Goal: Check status: Check status

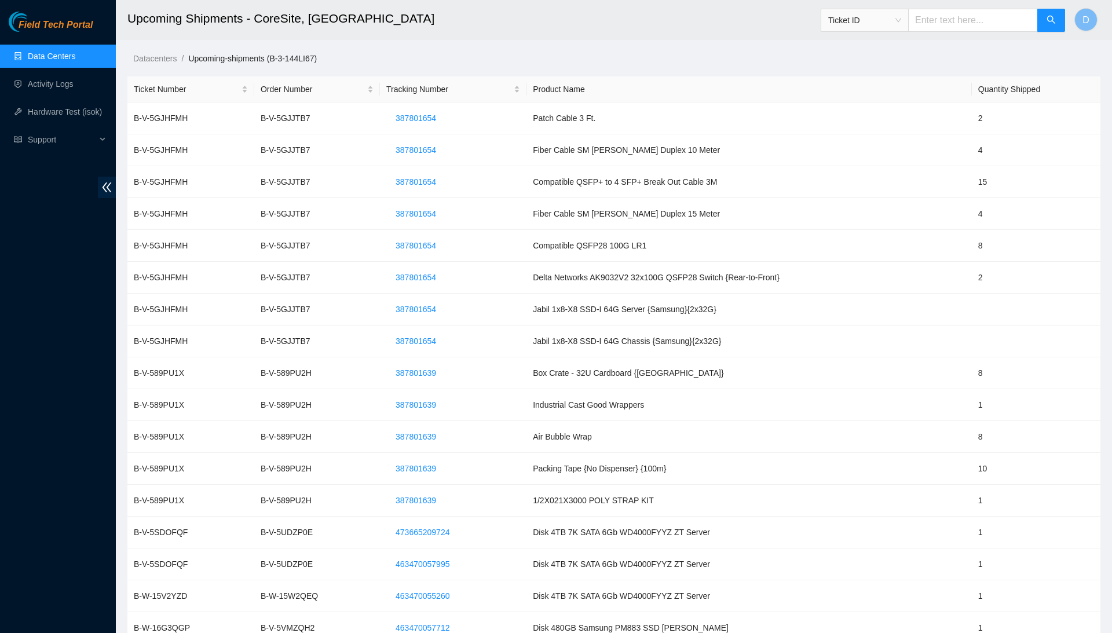
click at [45, 56] on link "Data Centers" at bounding box center [52, 56] width 48 height 9
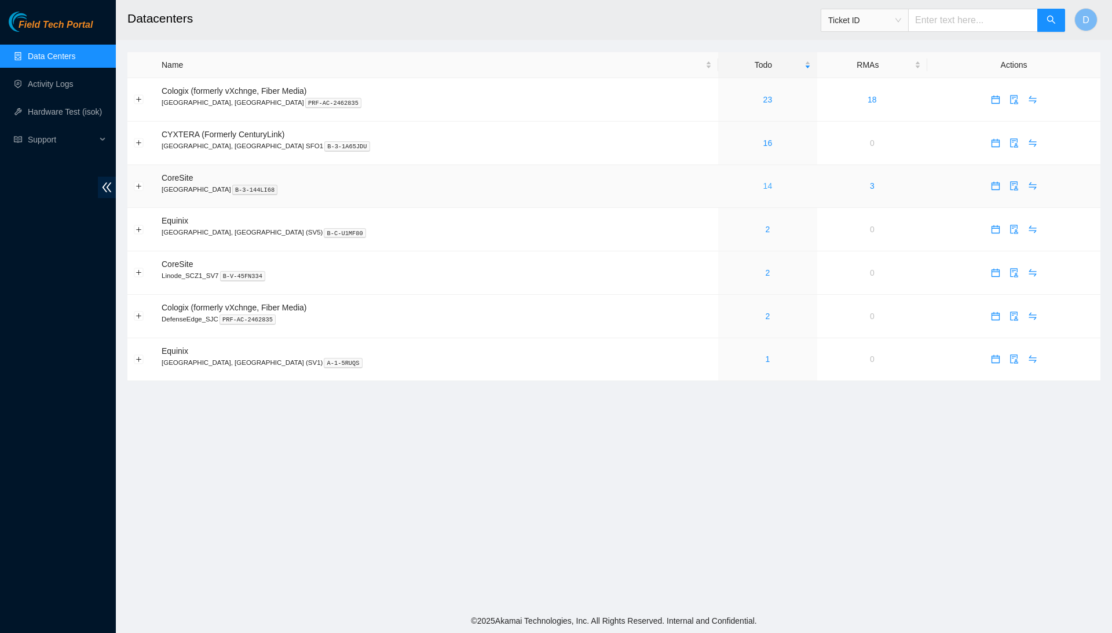
click at [764, 188] on link "14" at bounding box center [768, 185] width 9 height 9
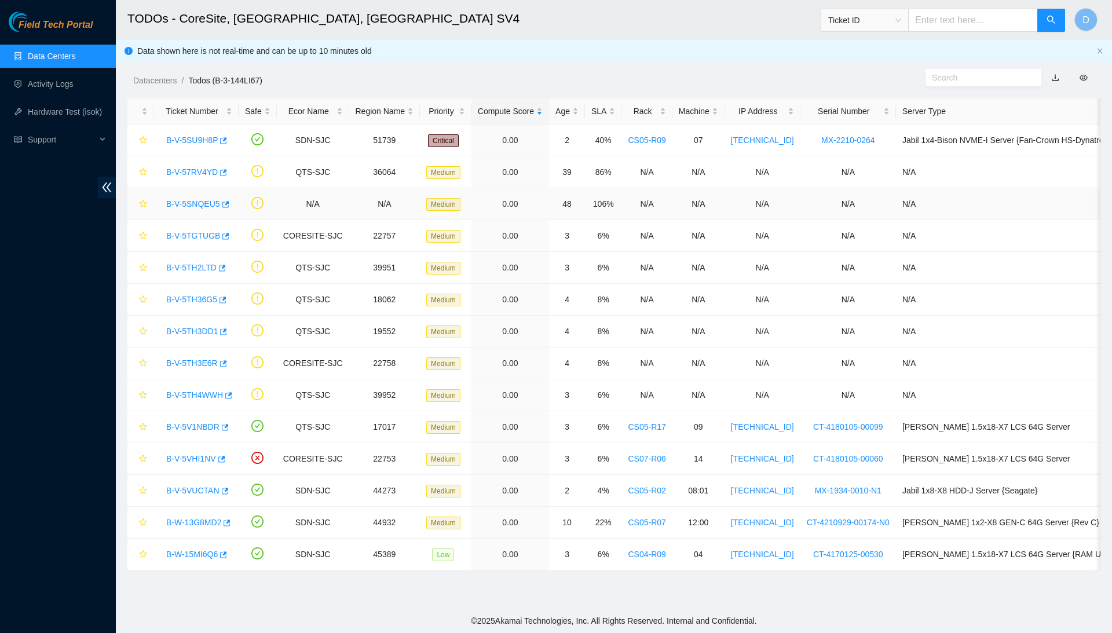
click at [209, 202] on link "B-V-5SNQEU5" at bounding box center [193, 203] width 54 height 9
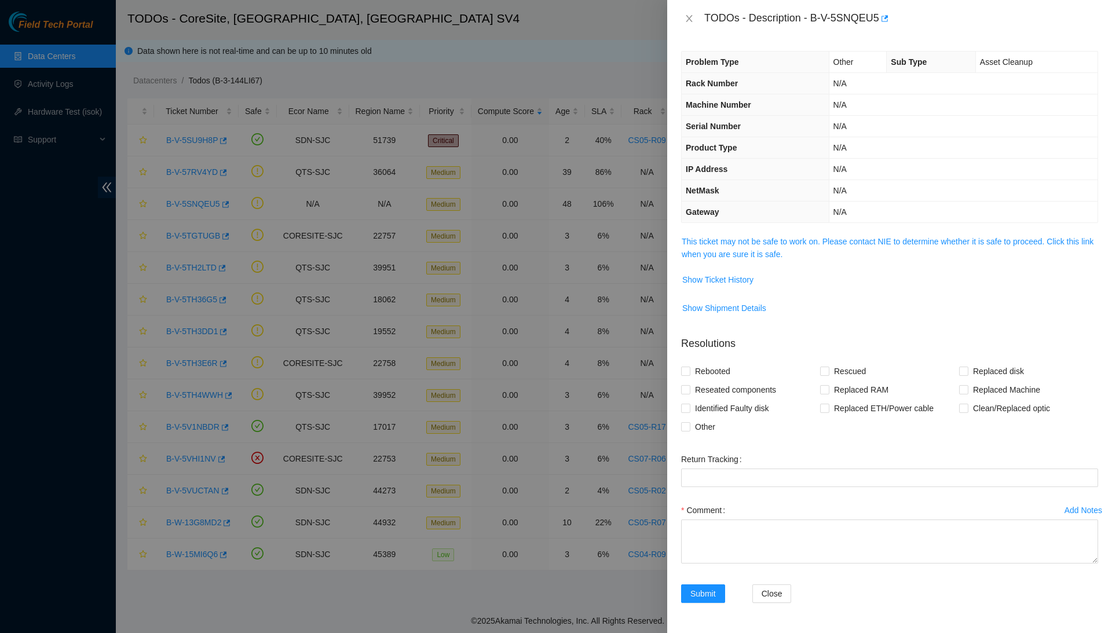
click at [197, 172] on div at bounding box center [556, 316] width 1112 height 633
click at [684, 13] on button "Close" at bounding box center [689, 18] width 16 height 11
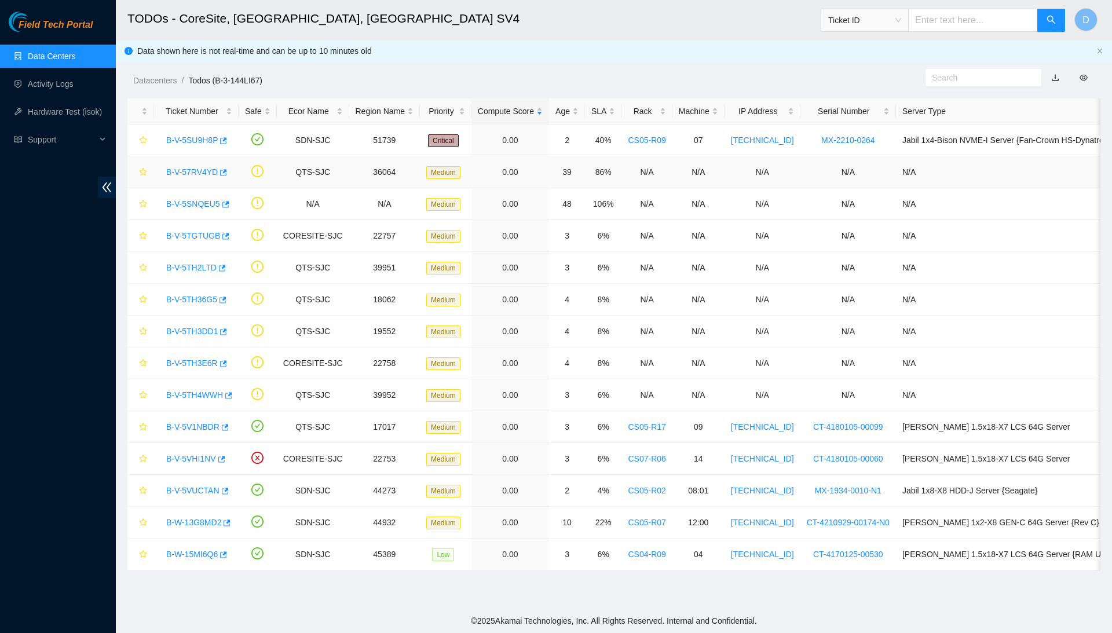
click at [198, 170] on link "B-V-57RV4YD" at bounding box center [192, 171] width 52 height 9
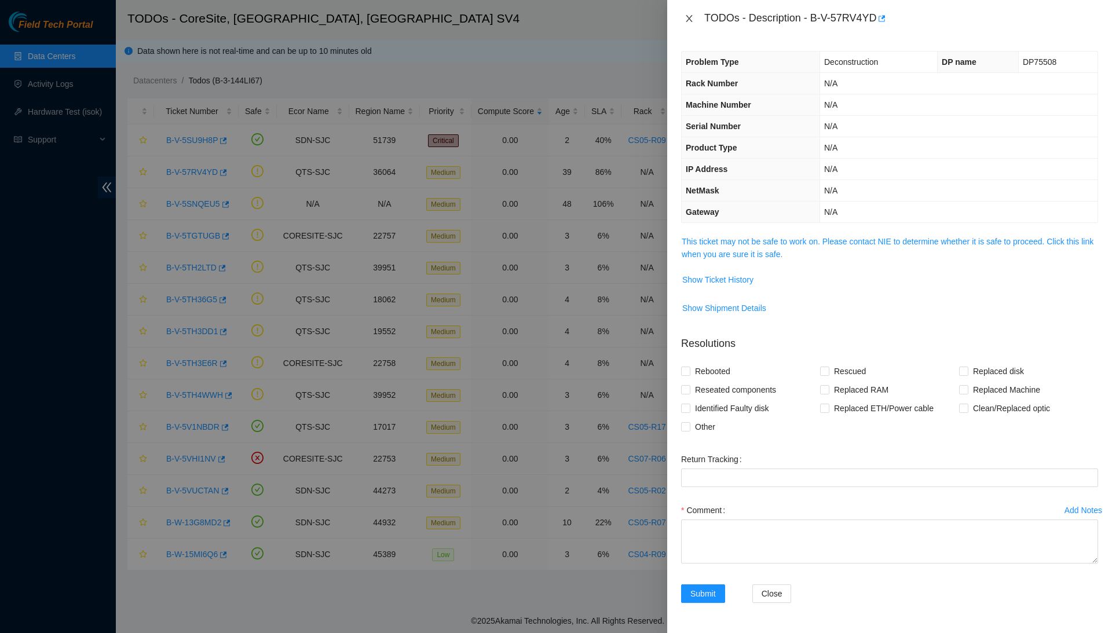
click at [691, 20] on icon "close" at bounding box center [689, 18] width 6 height 7
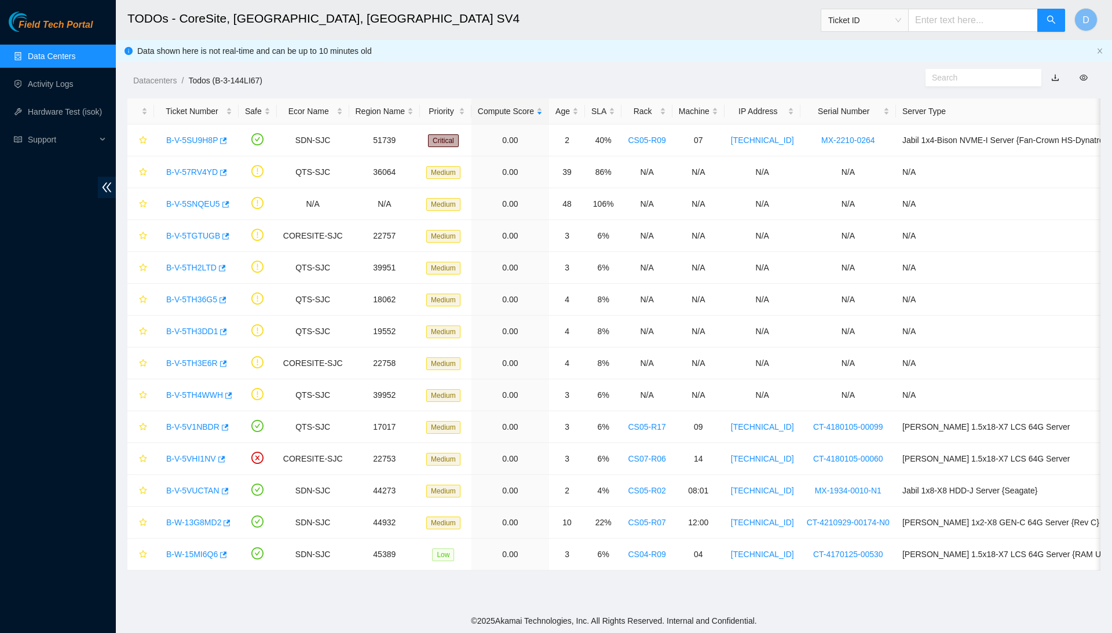
click at [965, 30] on input "text" at bounding box center [973, 20] width 130 height 23
click at [872, 21] on span "Ticket ID" at bounding box center [865, 20] width 73 height 17
click at [884, 134] on div "Tracking Number" at bounding box center [862, 135] width 74 height 13
click at [951, 21] on input "text" at bounding box center [973, 20] width 130 height 23
type input "463470054140"
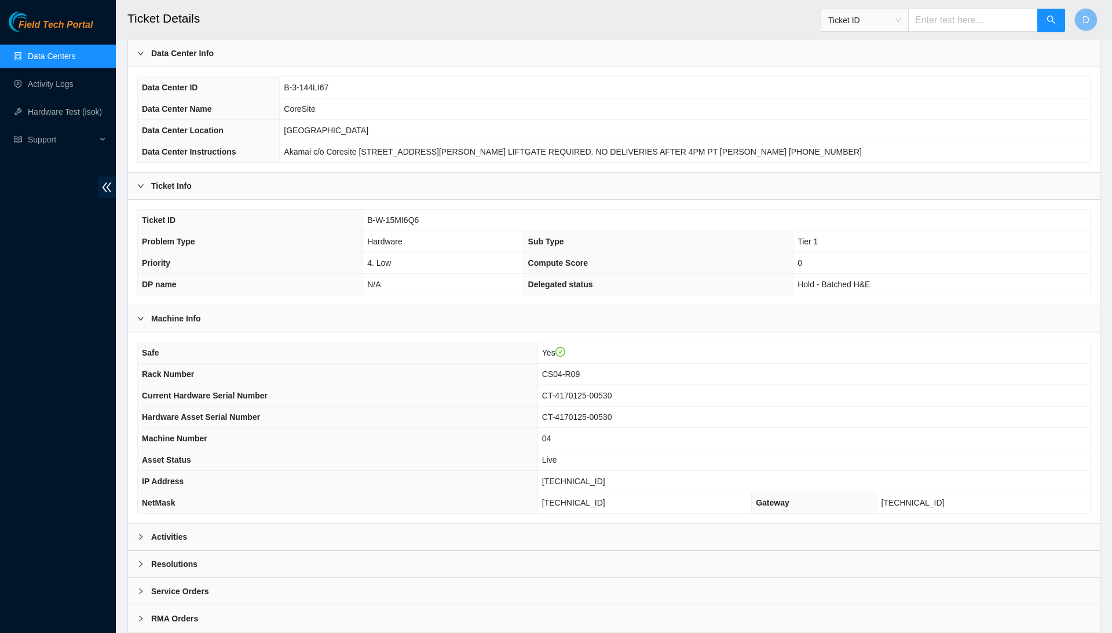
scroll to position [59, 0]
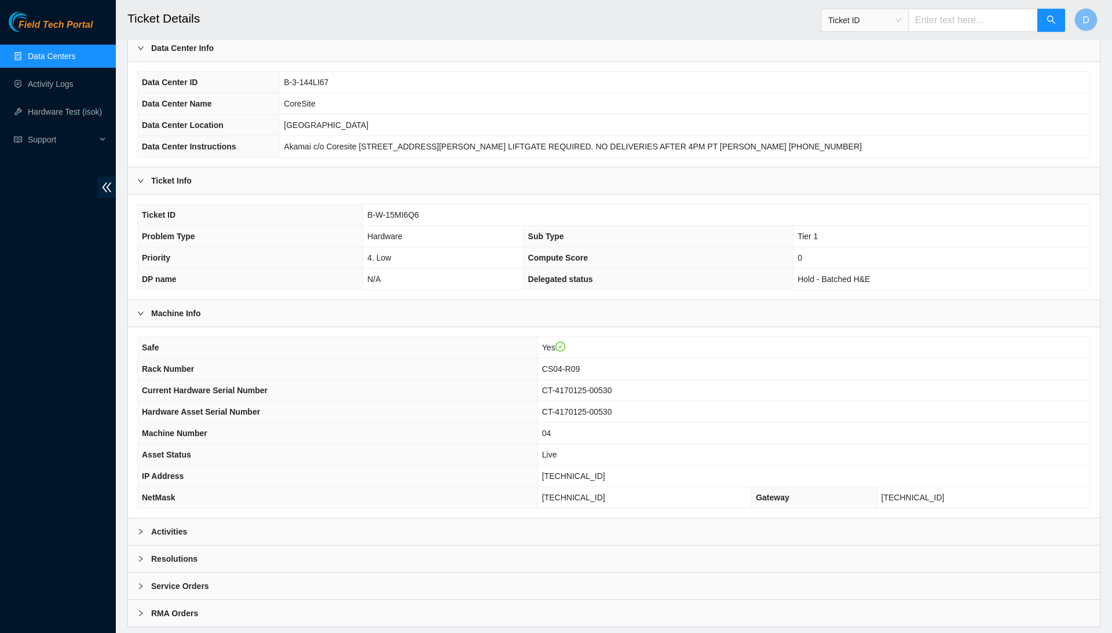
click at [942, 18] on input "text" at bounding box center [973, 20] width 130 height 23
type input "463470053923"
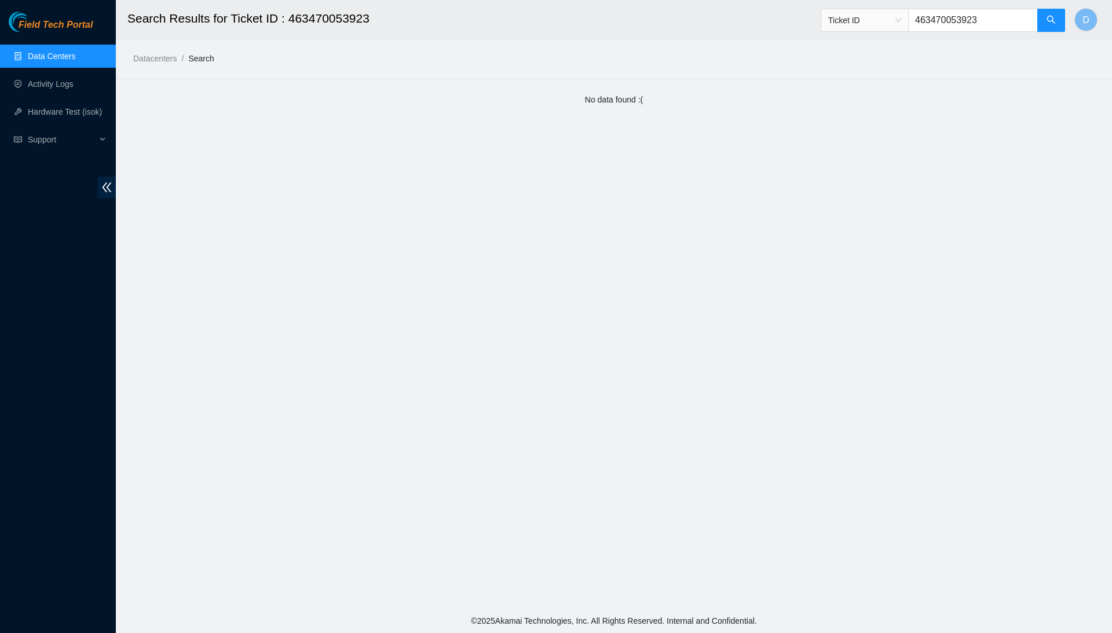
click at [66, 60] on link "Data Centers" at bounding box center [52, 56] width 48 height 9
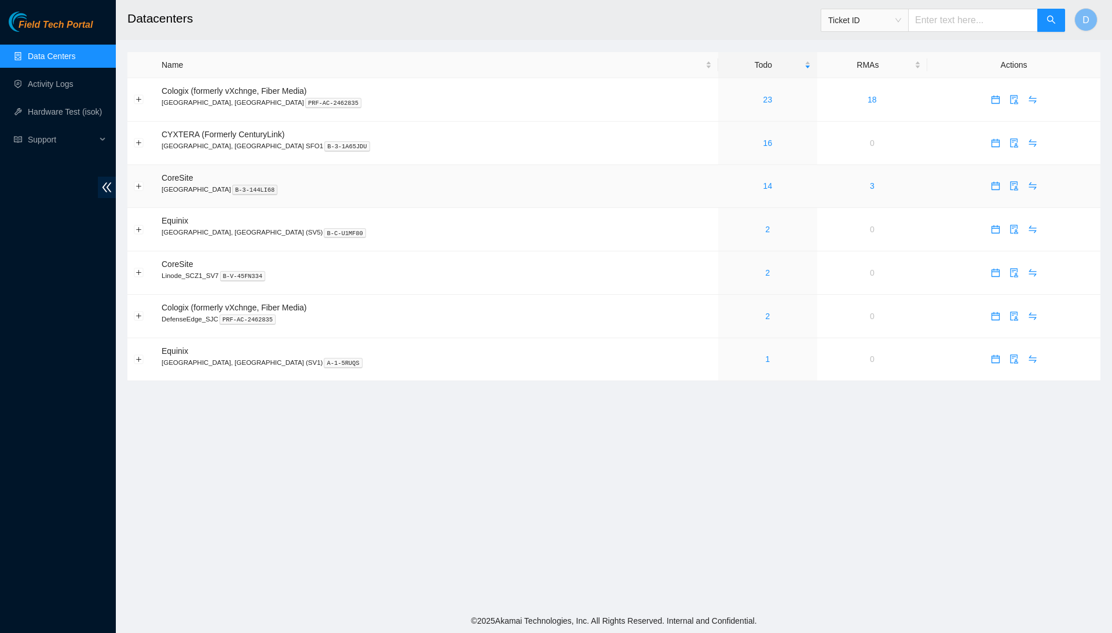
click at [725, 181] on div "14" at bounding box center [768, 186] width 86 height 13
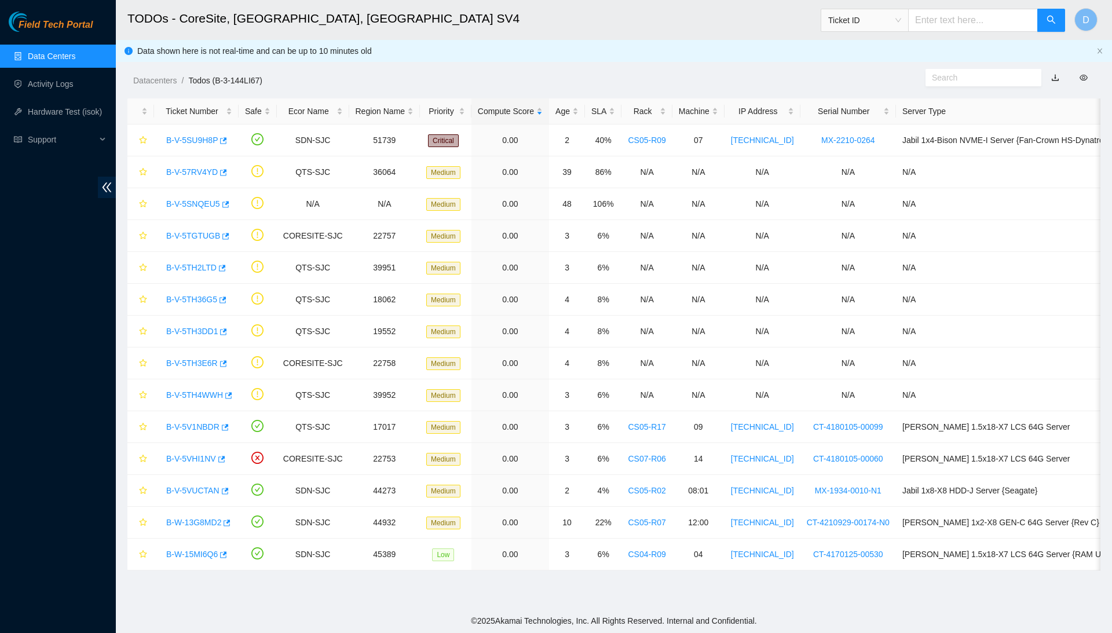
click at [995, 21] on input "text" at bounding box center [973, 20] width 130 height 23
click at [891, 28] on span "Ticket ID" at bounding box center [865, 20] width 73 height 17
click at [867, 126] on div "Tracking Number" at bounding box center [861, 135] width 87 height 19
click at [962, 25] on input "text" at bounding box center [973, 20] width 130 height 23
type input "463470053923"
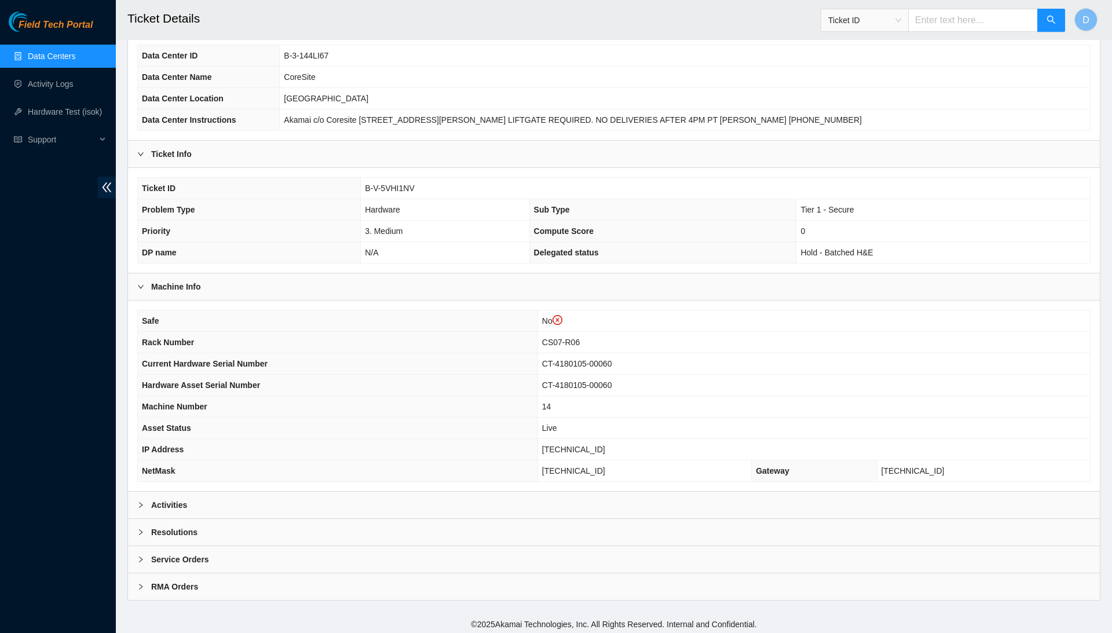
scroll to position [107, 0]
click at [330, 526] on div "Resolutions" at bounding box center [614, 533] width 972 height 27
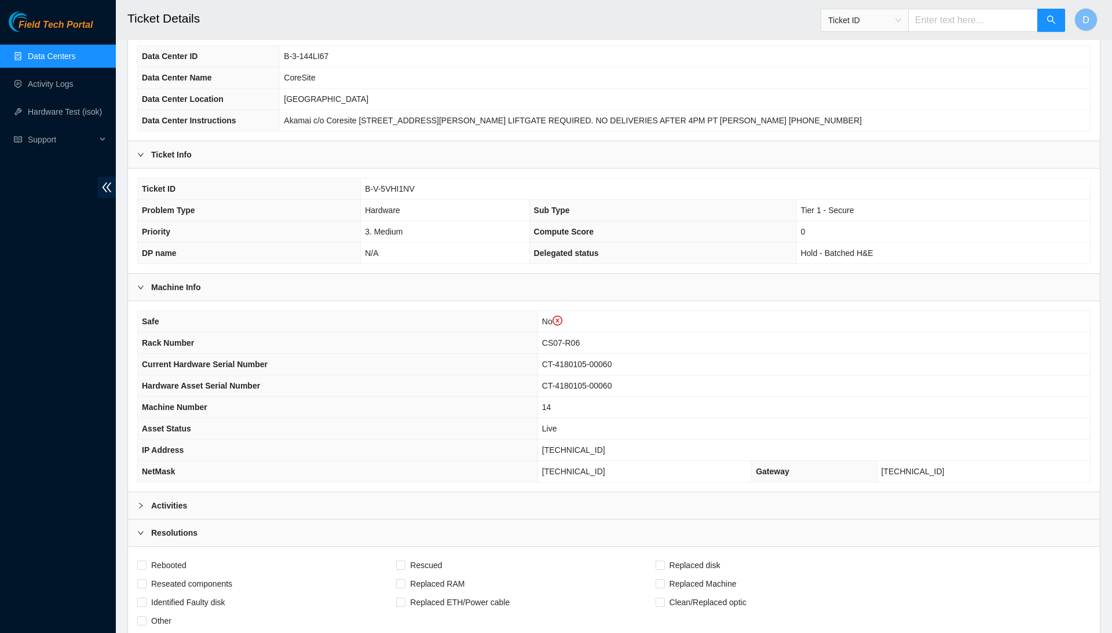
click at [351, 503] on div "Activities" at bounding box center [614, 505] width 972 height 27
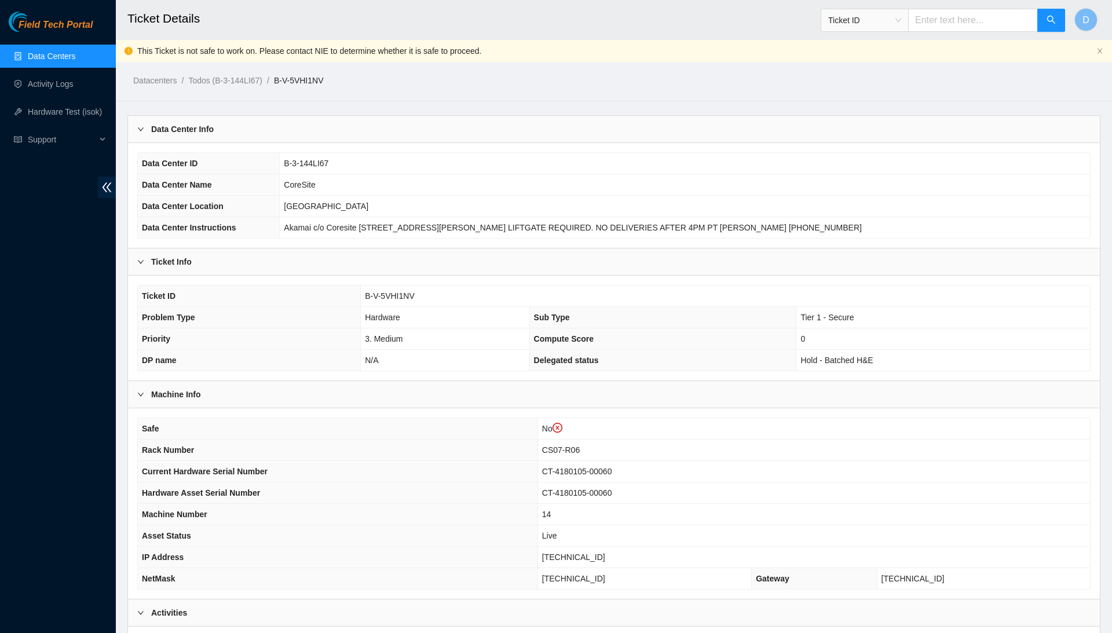
scroll to position [0, 0]
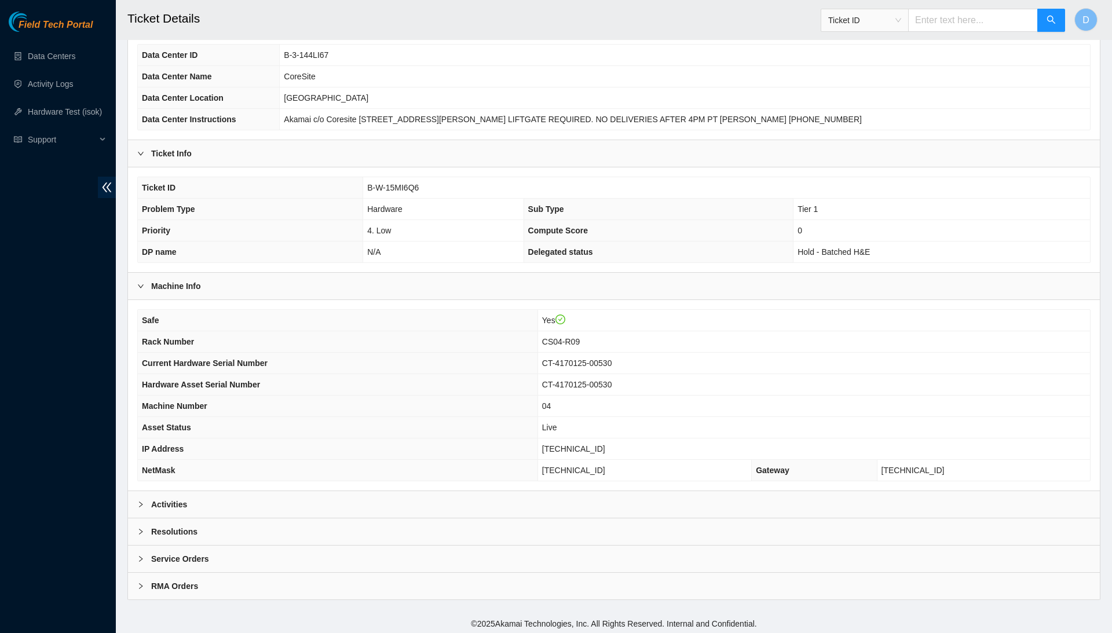
scroll to position [86, 0]
click at [344, 534] on div "Resolutions" at bounding box center [614, 532] width 972 height 27
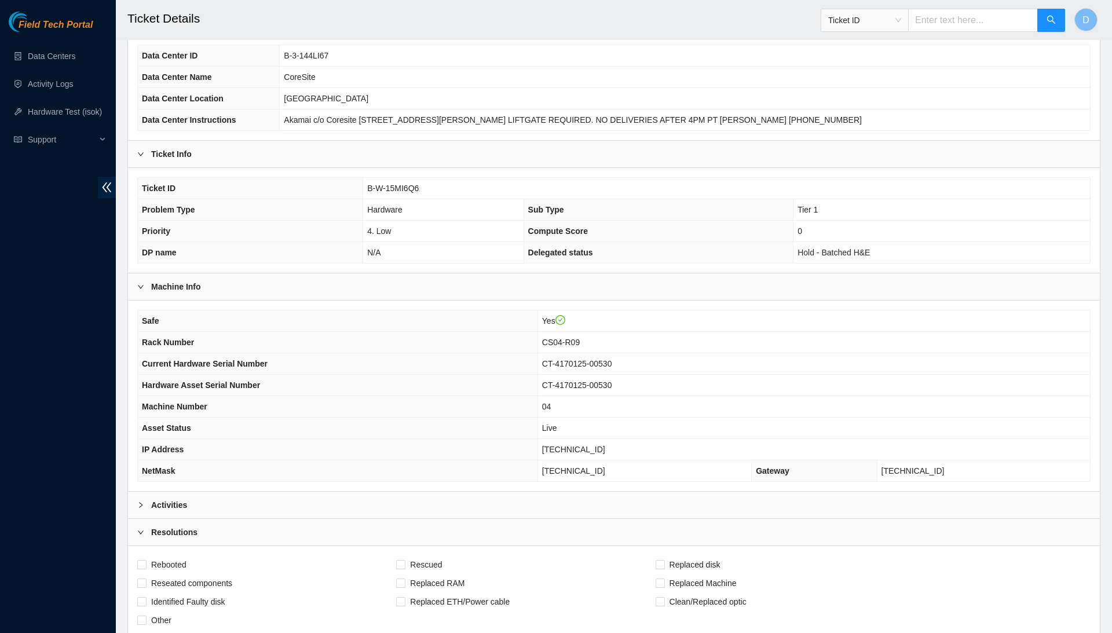
click at [370, 502] on div "Activities" at bounding box center [614, 505] width 972 height 27
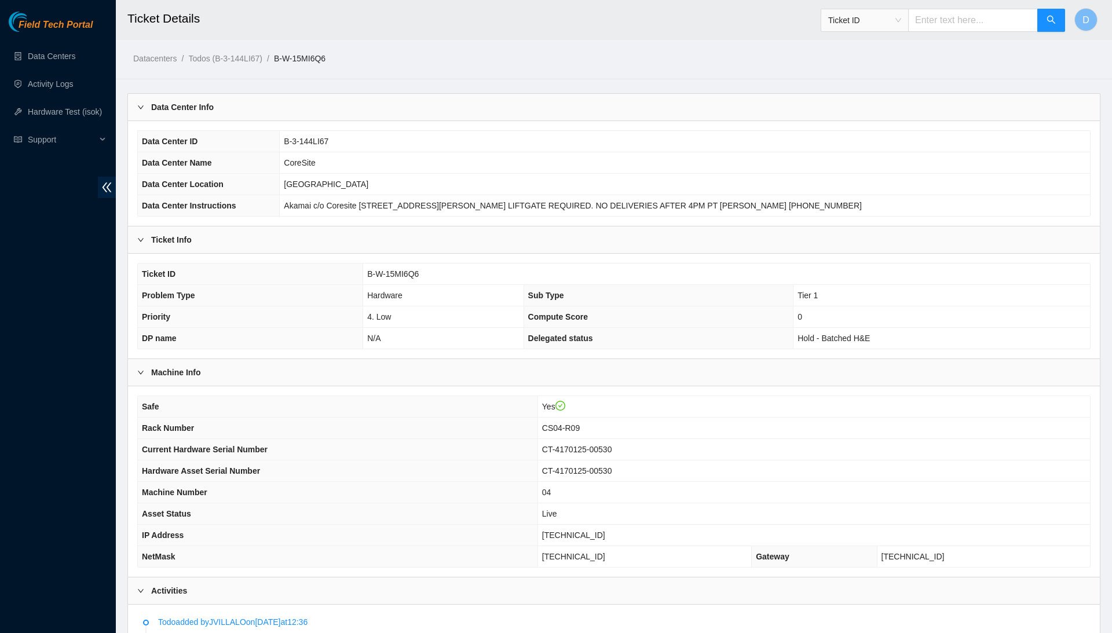
scroll to position [0, 0]
